Goal: Find specific page/section: Find specific page/section

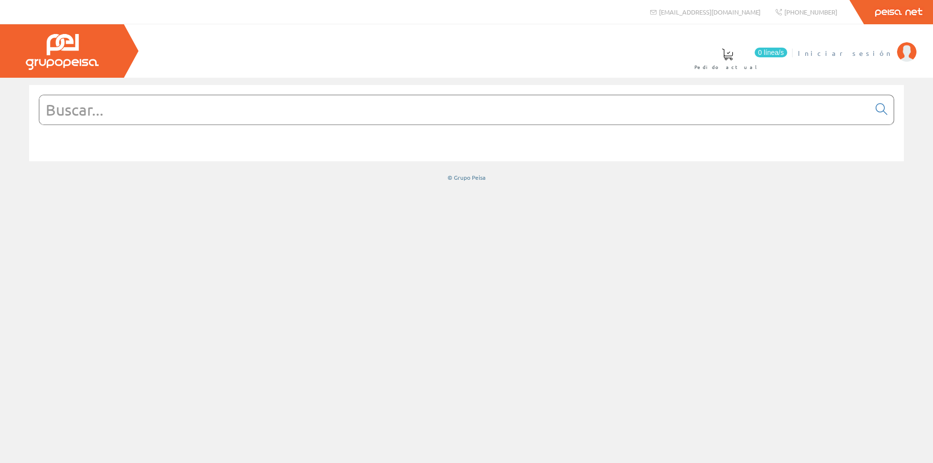
click at [857, 55] on span "Iniciar sesión" at bounding box center [845, 53] width 94 height 10
click at [667, 112] on input "text" at bounding box center [454, 109] width 830 height 29
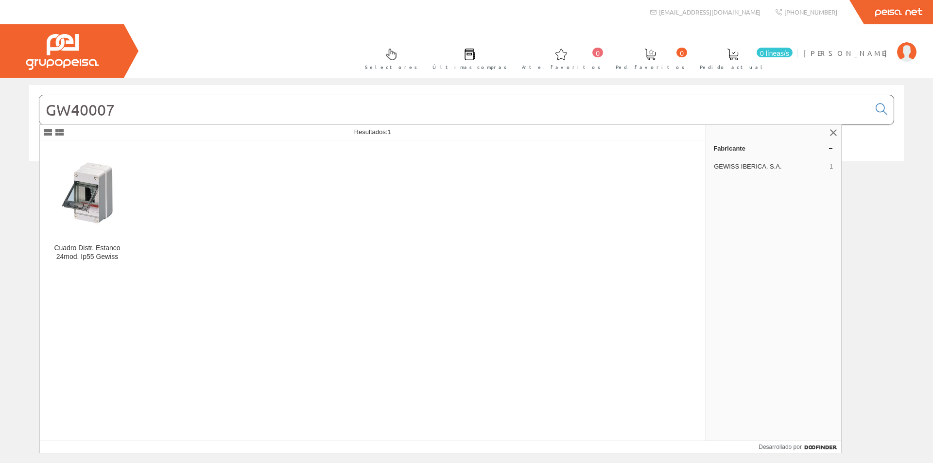
type input "GW40007"
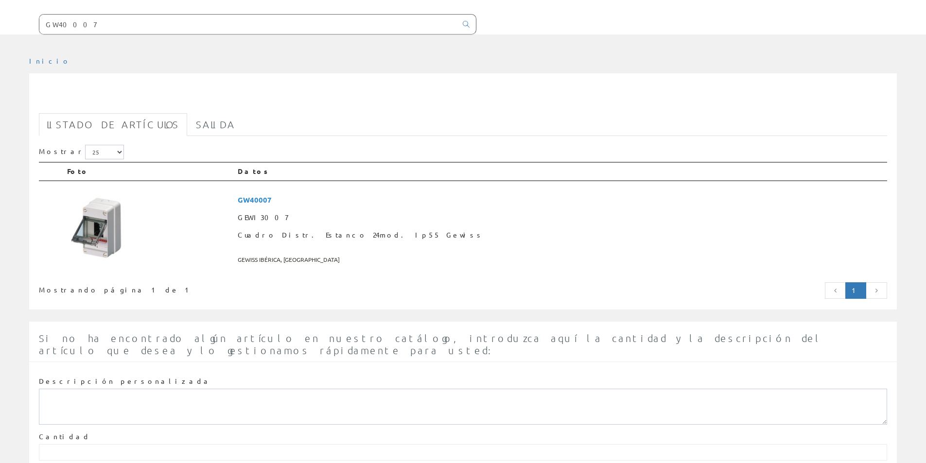
scroll to position [97, 0]
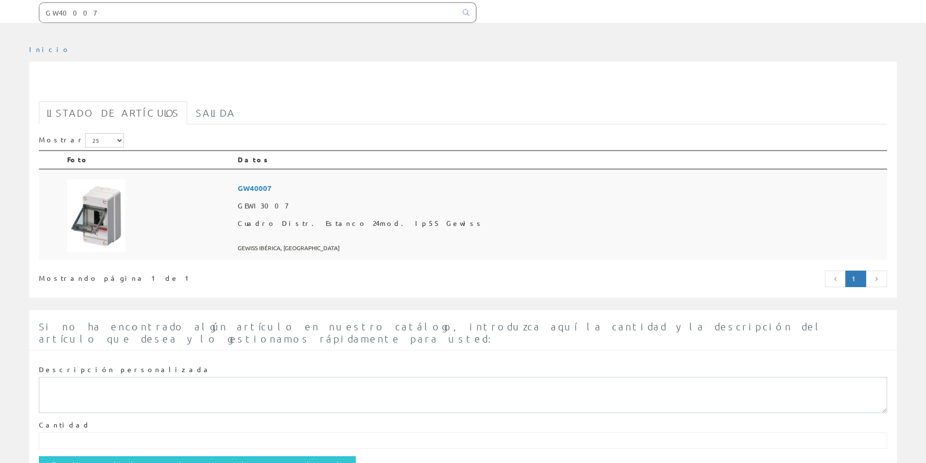
click at [272, 188] on font "GW40007" at bounding box center [255, 188] width 34 height 10
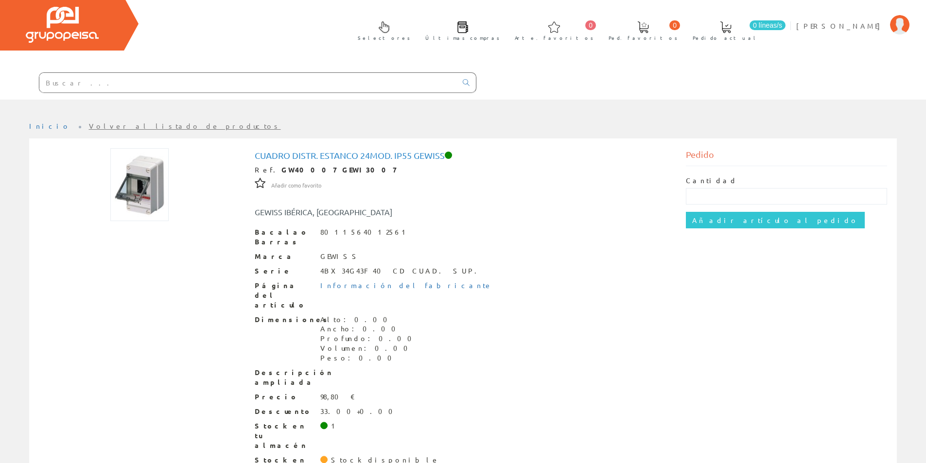
scroll to position [42, 0]
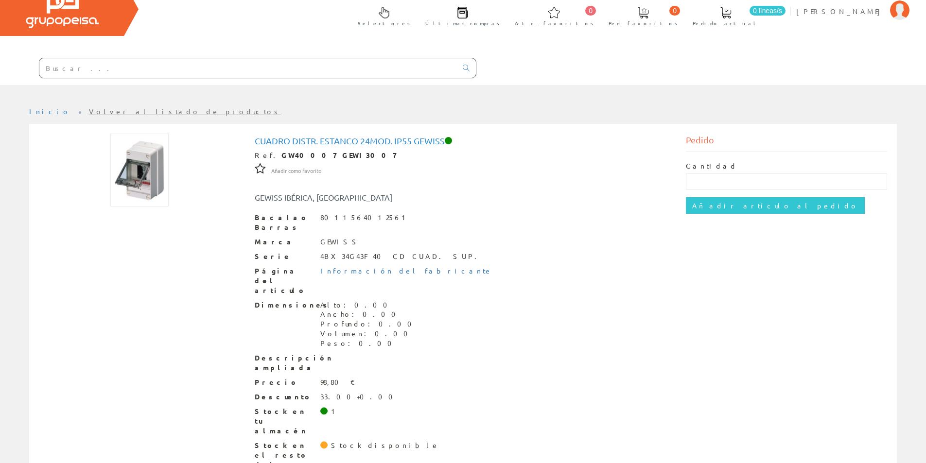
click at [74, 73] on input "text" at bounding box center [247, 67] width 417 height 19
click at [468, 17] on span at bounding box center [463, 13] width 12 height 12
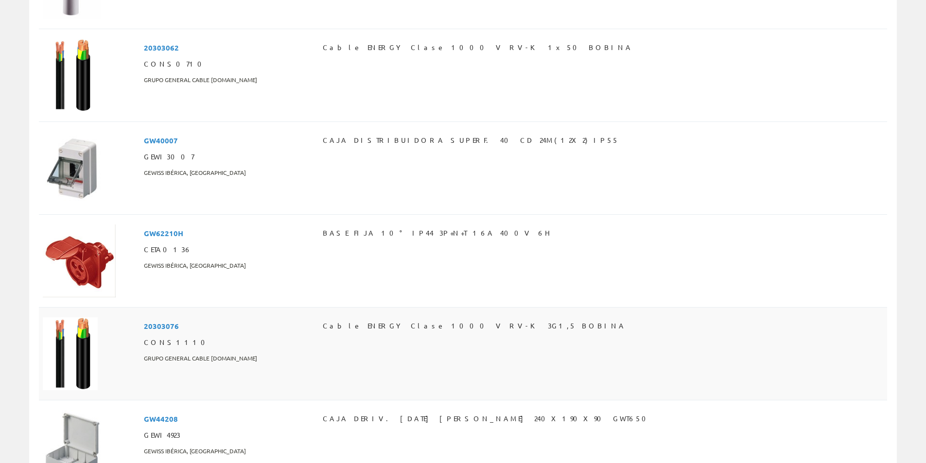
scroll to position [1409, 0]
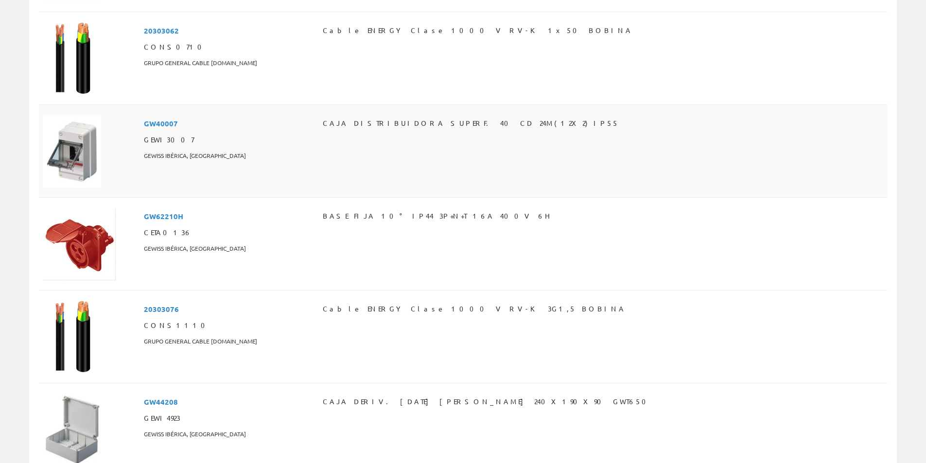
click at [410, 126] on font "CAJA DISTRIBUIDORA SUPERF. 40 CD 24M(12X2) IP55" at bounding box center [471, 123] width 296 height 9
